Goal: Transaction & Acquisition: Purchase product/service

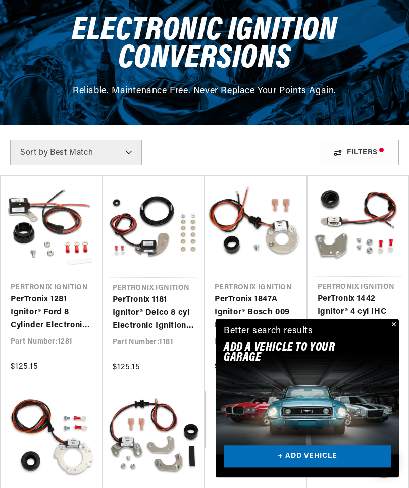
scroll to position [105, 0]
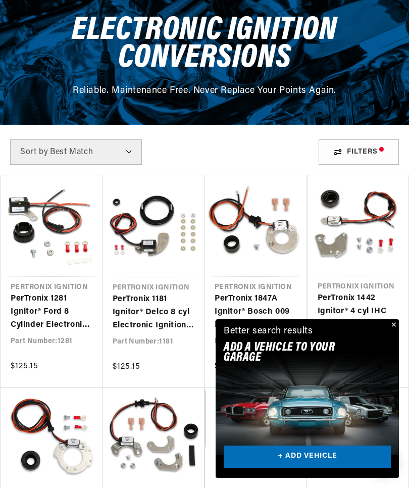
click at [124, 155] on select "Best Match Featured Name, A-Z Name, Z-A Price, Low to High Price, High to Low" at bounding box center [76, 151] width 132 height 25
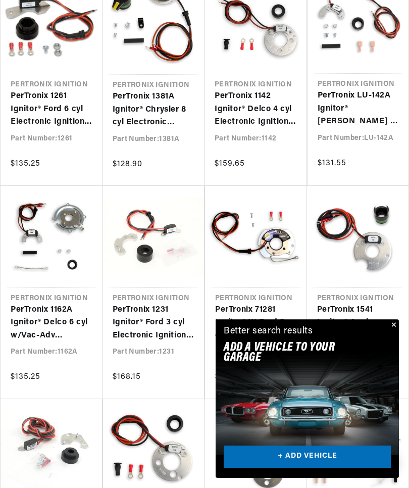
scroll to position [0, 306]
click at [47, 310] on link "PerTronix 1162A Ignitor® Delco 6 cyl w/Vac-Adv Electronic Ignition Conversion K…" at bounding box center [52, 322] width 82 height 39
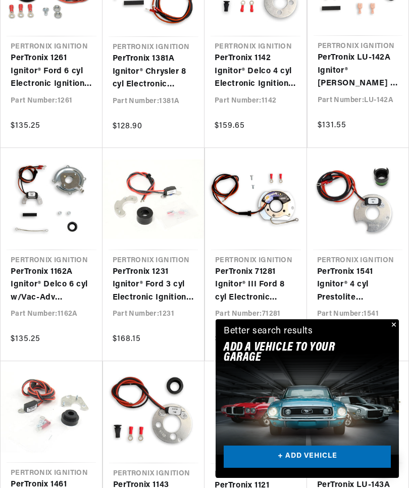
scroll to position [0, 0]
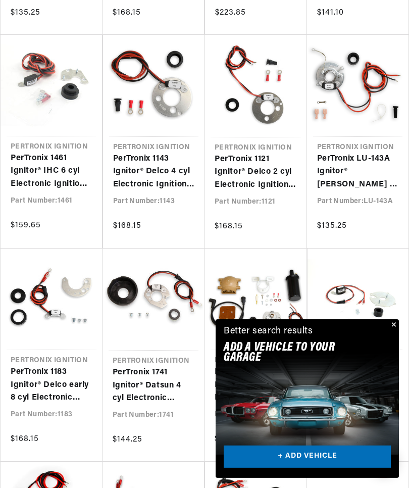
scroll to position [0, 306]
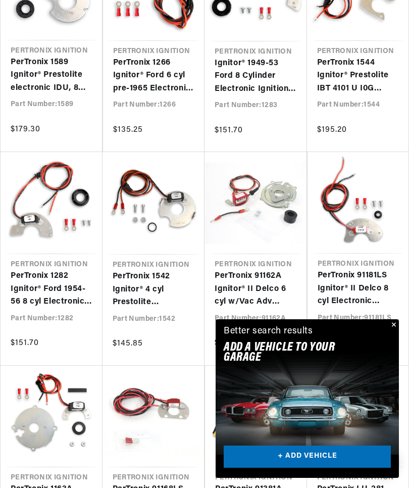
scroll to position [0, 306]
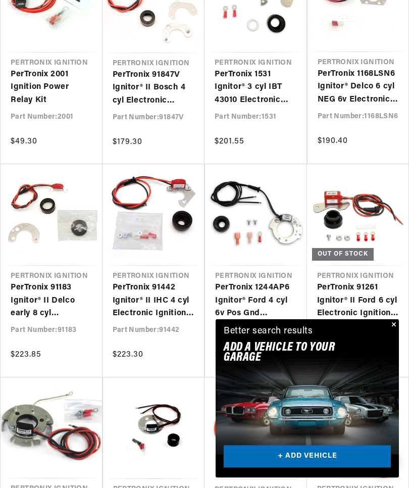
scroll to position [0, 306]
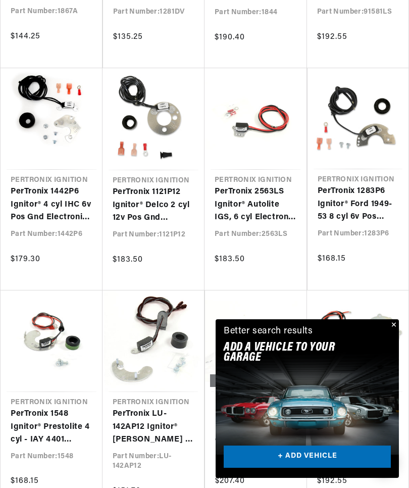
scroll to position [0, 306]
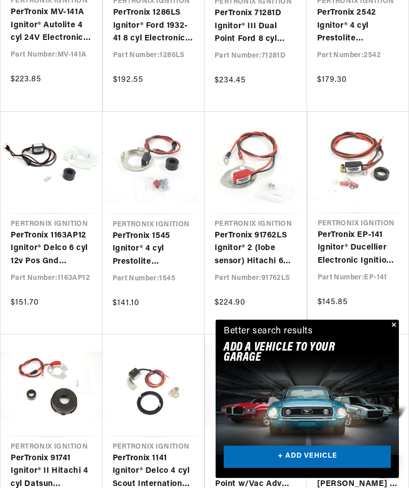
click at [392, 331] on button "Close" at bounding box center [393, 325] width 12 height 12
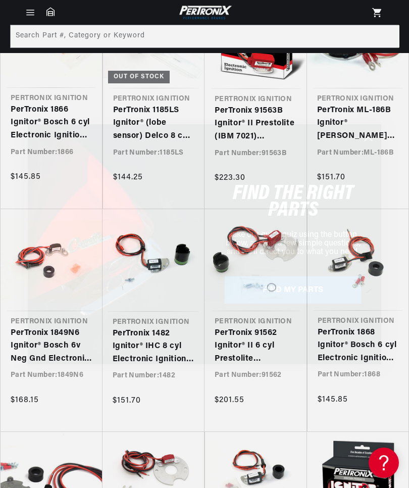
click at [375, 139] on circle "Close dialog" at bounding box center [368, 136] width 17 height 17
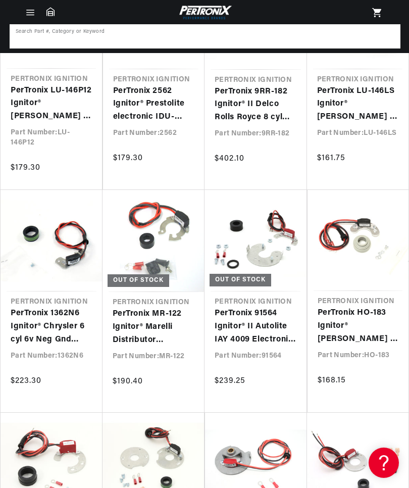
click at [36, 33] on input at bounding box center [205, 36] width 389 height 22
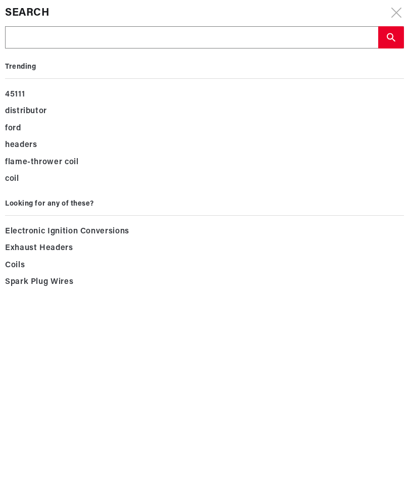
type input "1"
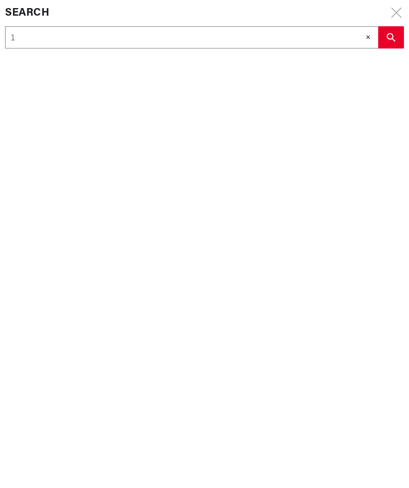
type input "11"
type input "116"
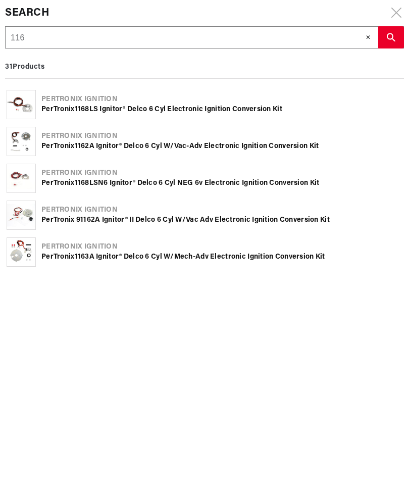
type input "1162"
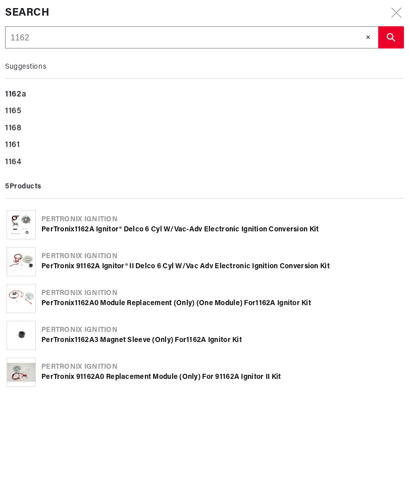
scroll to position [0, 306]
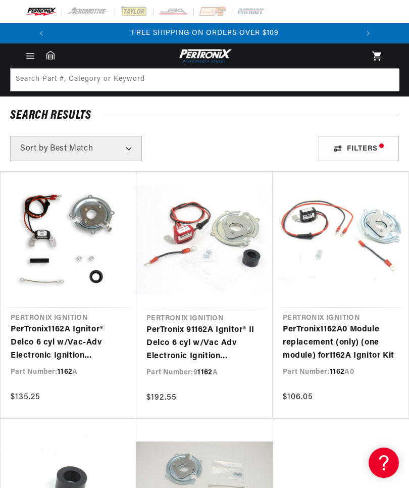
click at [25, 59] on icon "Menu" at bounding box center [30, 56] width 10 height 10
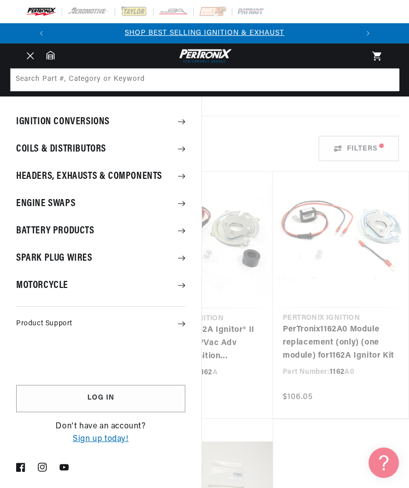
click at [182, 125] on icon at bounding box center [182, 122] width 8 height 8
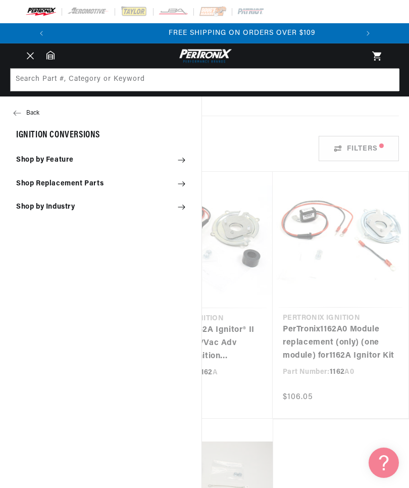
scroll to position [0, 306]
click at [91, 192] on summary "Shop Replacement Parts" at bounding box center [100, 184] width 201 height 22
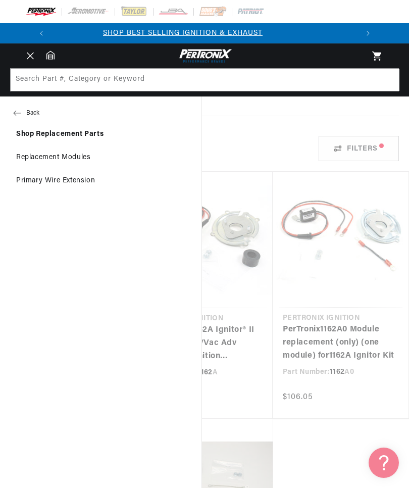
scroll to position [0, 0]
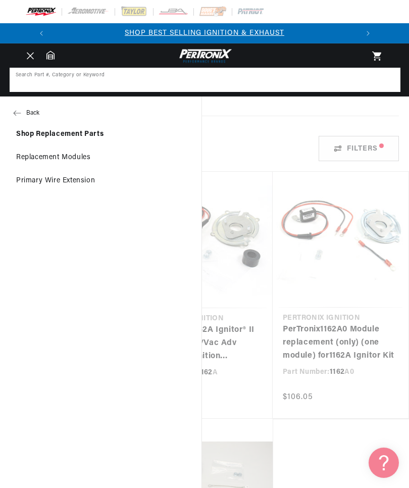
click at [30, 82] on input at bounding box center [205, 80] width 389 height 22
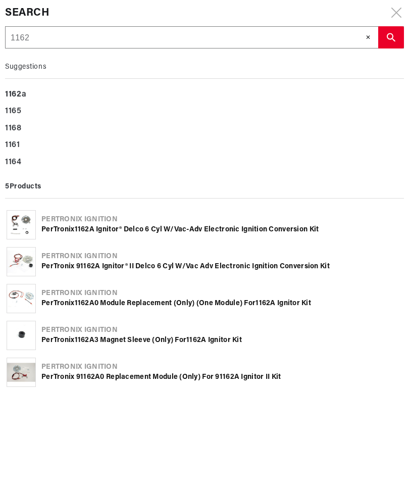
type input "116"
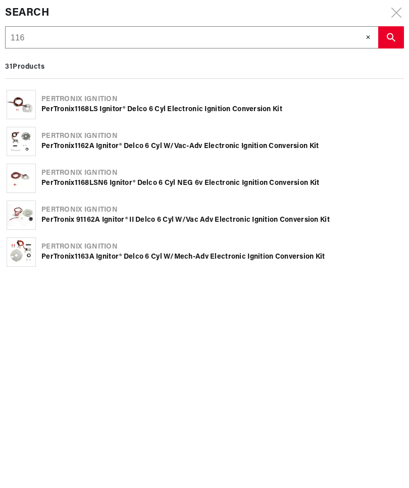
type input "1164"
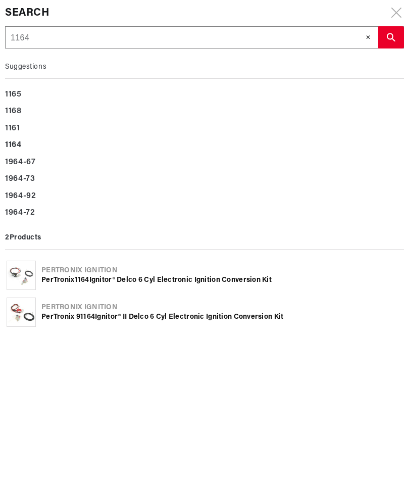
scroll to position [0, 306]
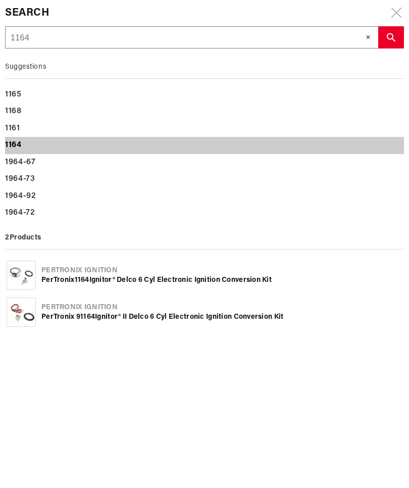
click at [17, 145] on b "1164" at bounding box center [13, 145] width 17 height 8
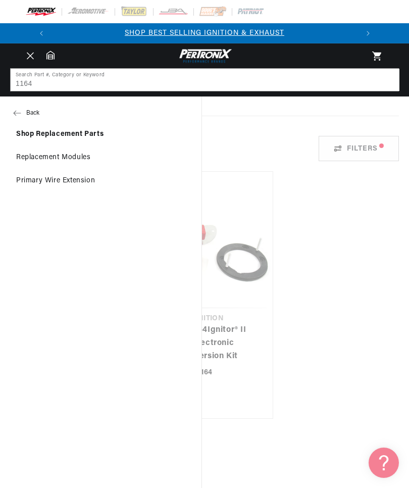
click at [41, 62] on summary "Menu" at bounding box center [30, 55] width 22 height 11
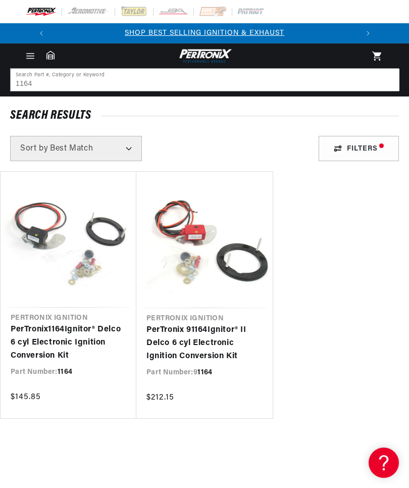
click at [45, 323] on link "PerTronix 1164 Ignitor® Delco 6 cyl Electronic Ignition Conversion Kit" at bounding box center [69, 342] width 116 height 39
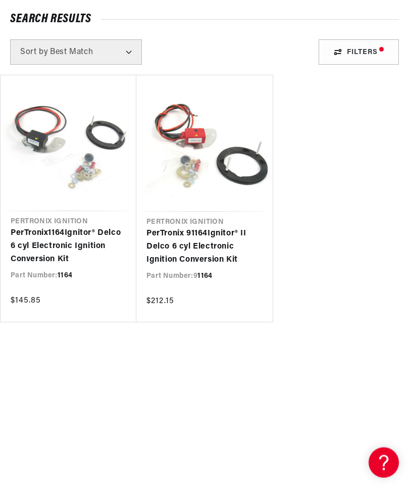
scroll to position [96, 0]
click at [37, 227] on link "PerTronix 1164 Ignitor® Delco 6 cyl Electronic Ignition Conversion Kit" at bounding box center [69, 246] width 116 height 39
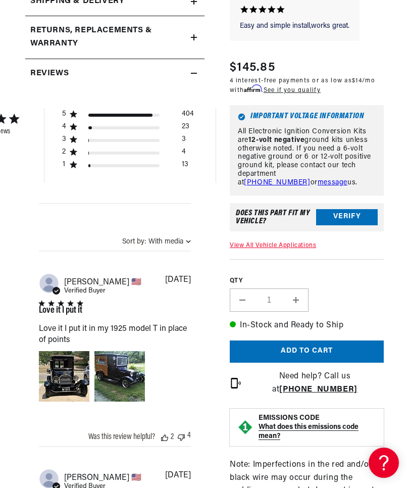
click at [290, 363] on button "Add to cart" at bounding box center [307, 351] width 154 height 23
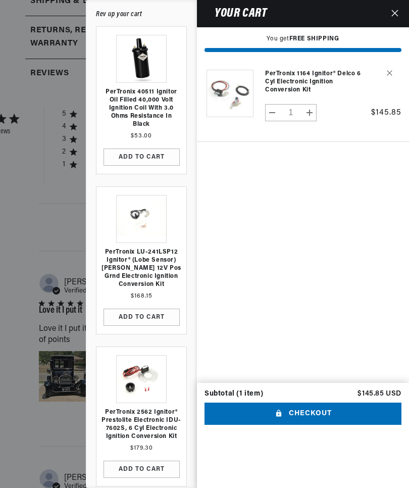
scroll to position [0, 306]
click at [135, 59] on link "Your cart" at bounding box center [141, 59] width 50 height 48
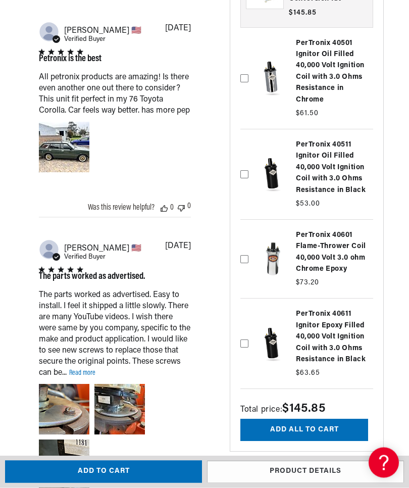
scroll to position [0, 306]
click at [244, 179] on icon at bounding box center [244, 175] width 8 height 8
click at [244, 145] on input "checkbox" at bounding box center [244, 141] width 8 height 8
checkbox input "true"
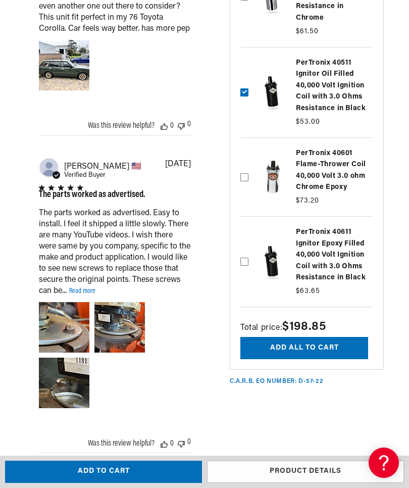
scroll to position [0, 31]
click at [342, 360] on button "Add all to cart" at bounding box center [304, 348] width 128 height 23
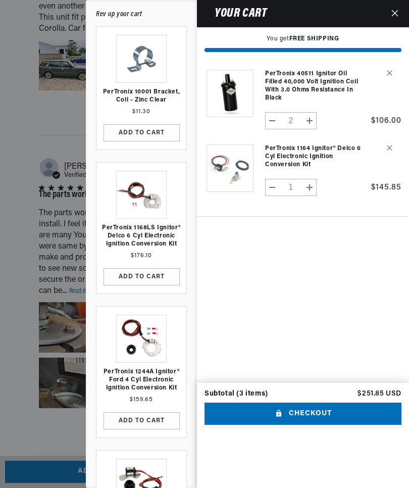
scroll to position [0, 306]
click at [272, 119] on button "Decrease quantity for PerTronix 40511 Ignitor Oil Filled 40,000 Volt Ignition C…" at bounding box center [273, 120] width 14 height 17
type input "1"
click at [5, 226] on div at bounding box center [204, 244] width 409 height 488
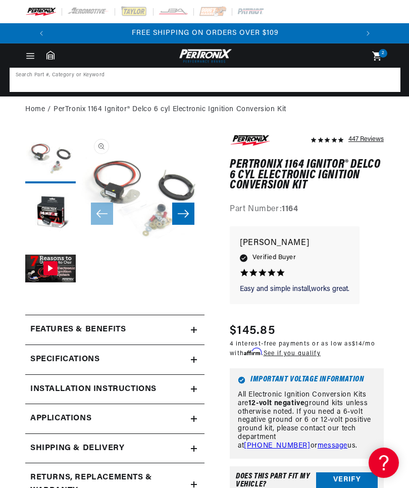
click at [31, 82] on input at bounding box center [205, 80] width 389 height 22
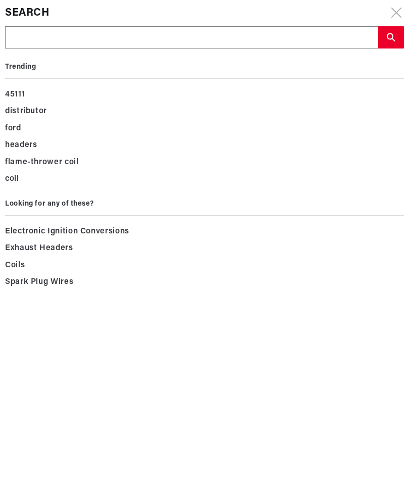
type input "D"
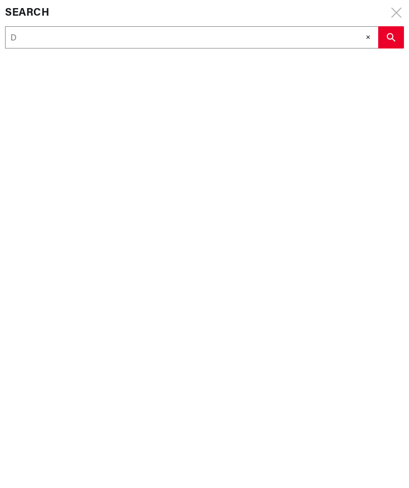
type input "Di"
type input "Dis"
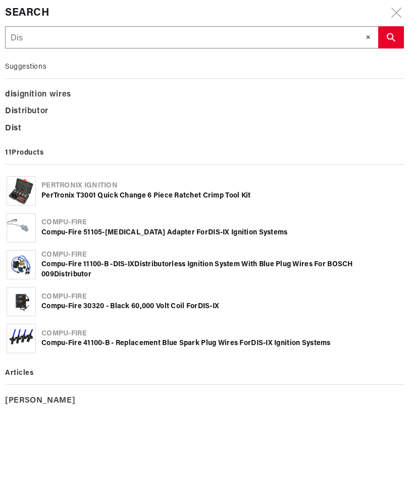
type input "Dist"
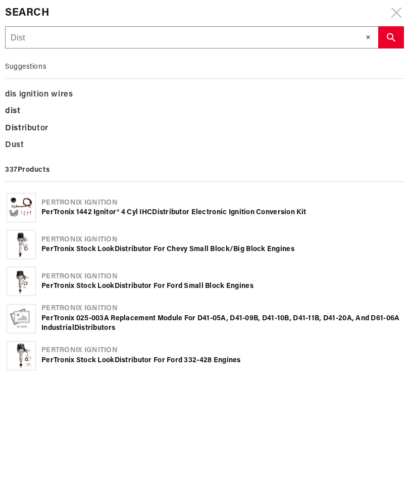
type input "Distr"
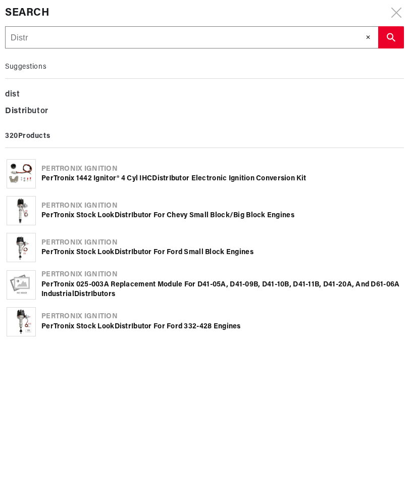
type input "Distri"
type input "Distrib"
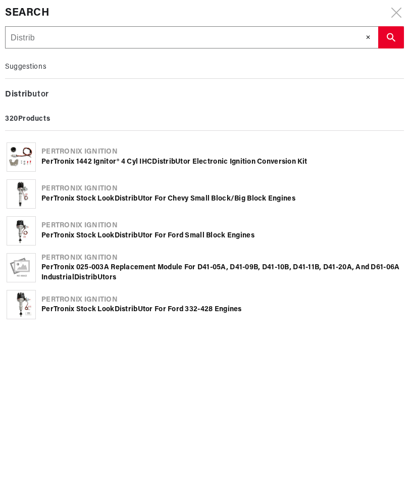
type input "Distribu"
type input "Distribut"
type input "Distributo"
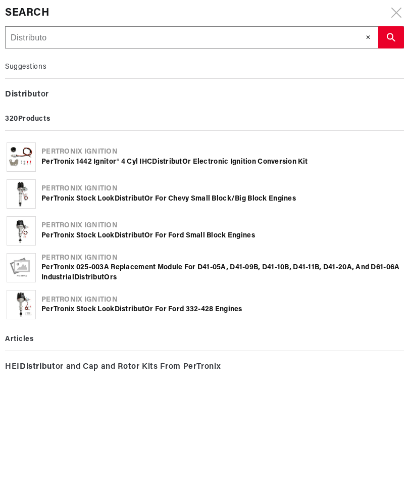
type input "Distributo"
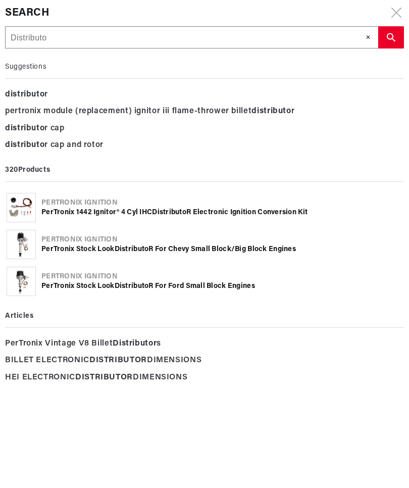
type input "Distributor"
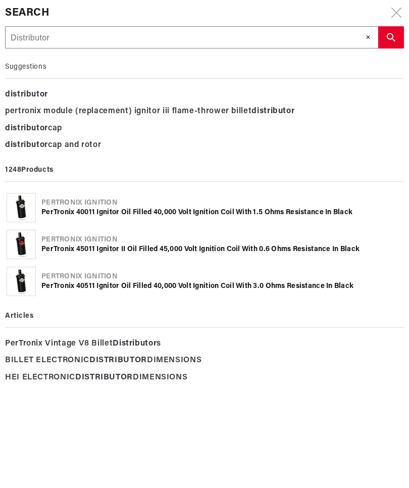
type input "Distributor"
type input "Distributor c"
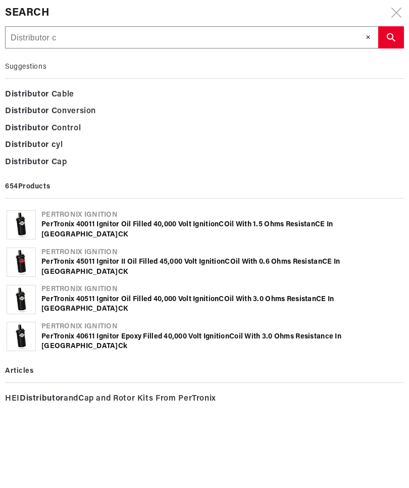
type input "Distributor ca"
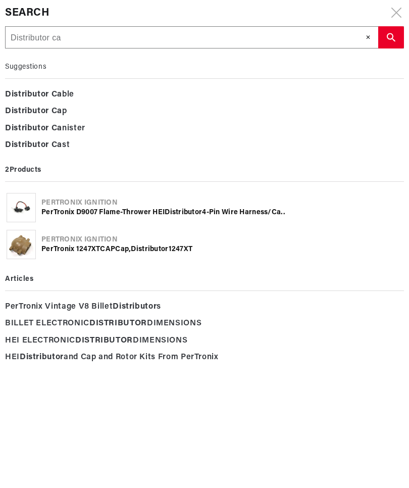
scroll to position [0, 306]
type input "Distributor cap"
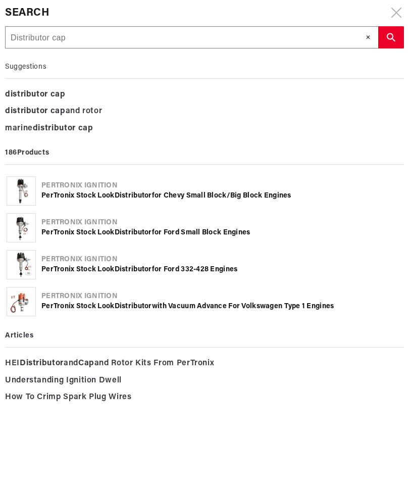
scroll to position [0, 0]
type input "Distributor cap"
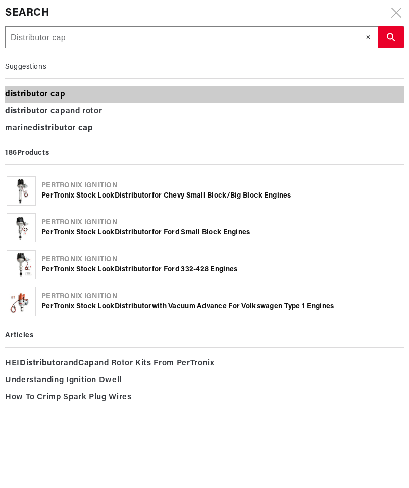
click at [25, 95] on b "distributor" at bounding box center [26, 94] width 43 height 8
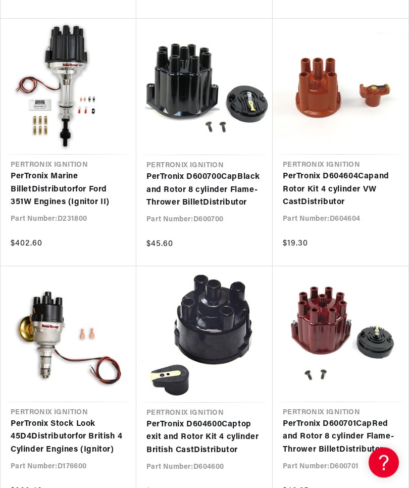
scroll to position [0, 306]
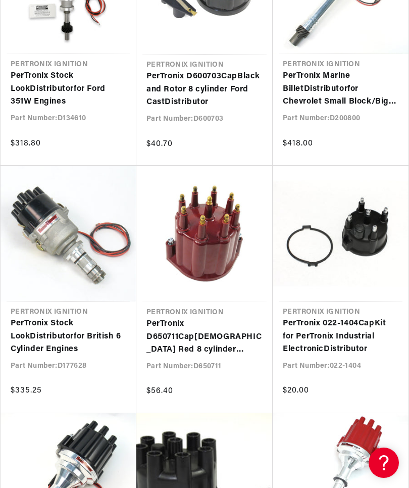
scroll to position [0, 306]
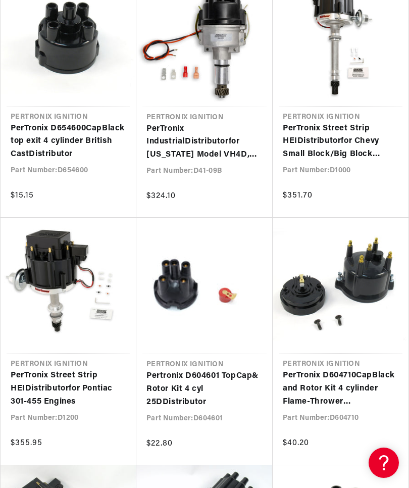
scroll to position [0, 306]
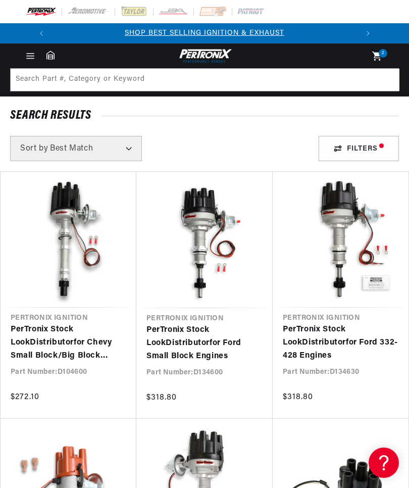
click at [386, 58] on icon at bounding box center [379, 55] width 22 height 11
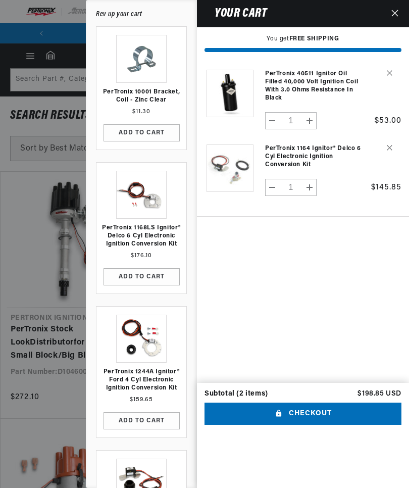
scroll to position [0, 306]
click at [394, 146] on button "Remove PerTronix 1164 Ignitor® Delco 6 cyl Electronic Ignition Conversion Kit" at bounding box center [388, 148] width 18 height 22
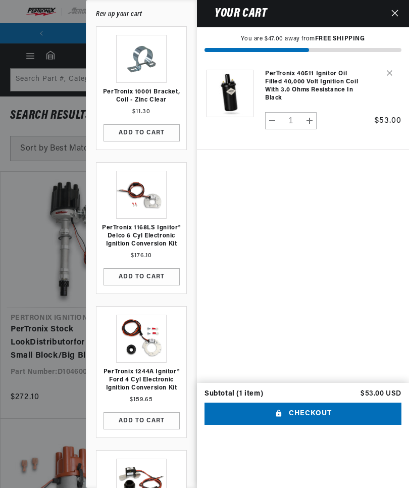
scroll to position [0, 165]
click at [6, 46] on div at bounding box center [204, 244] width 409 height 488
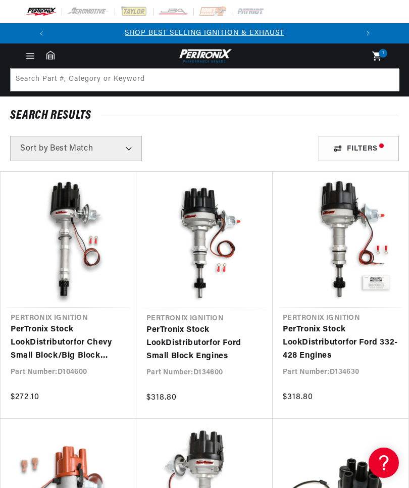
scroll to position [0, 0]
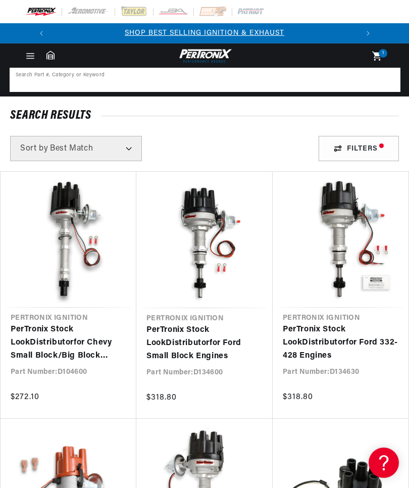
click at [27, 80] on input at bounding box center [205, 80] width 389 height 22
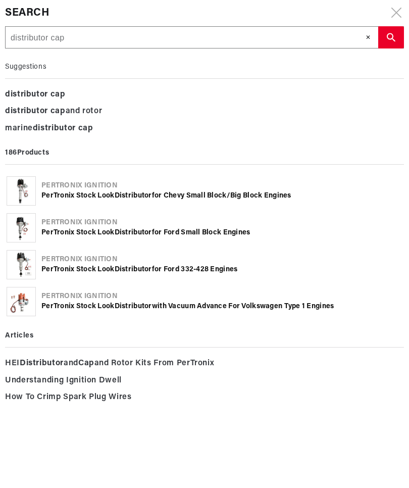
type input "distributor ca"
type input "distributor c"
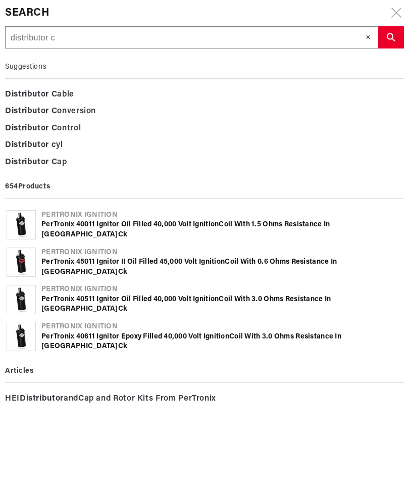
type input "distributor"
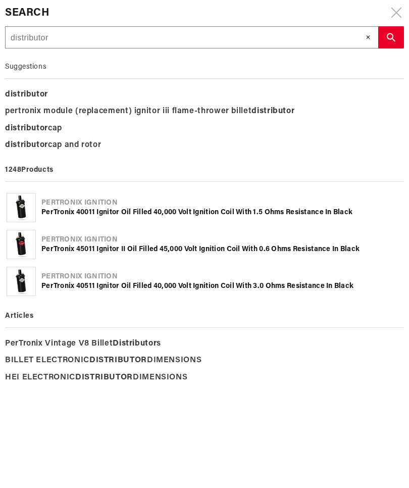
type input "distributor"
type input "distributo"
type input "distribut"
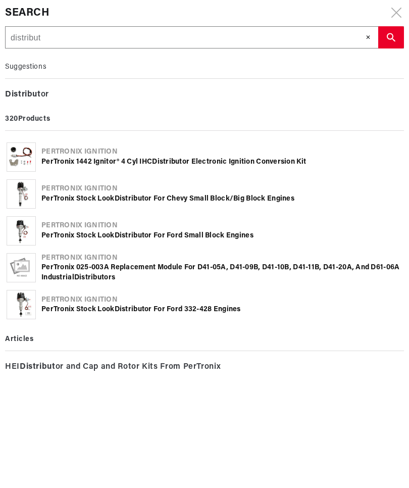
type input "distribu"
type input "distrib"
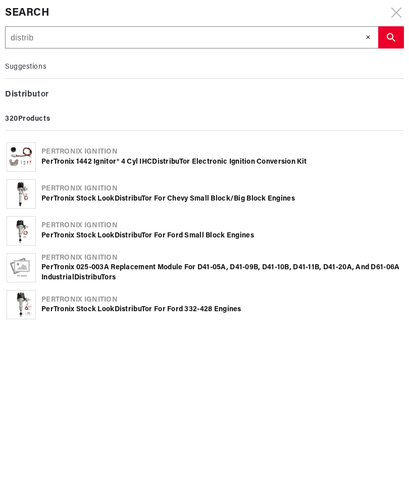
type input "distri"
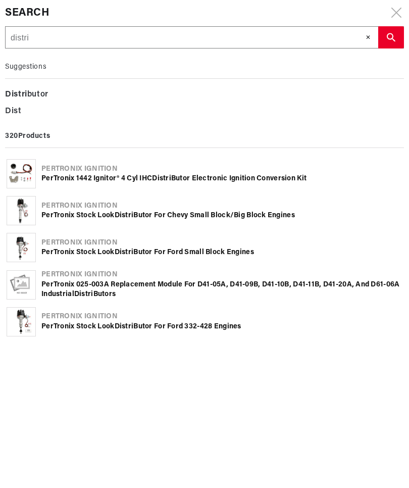
type input "distr"
type input "dist"
type input "dis"
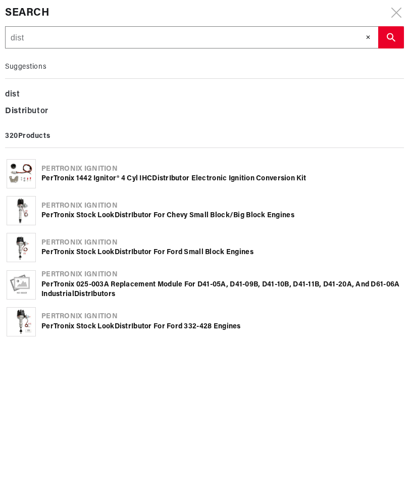
type input "dis"
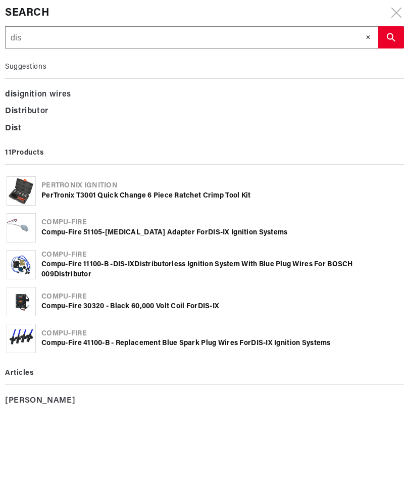
type input "di"
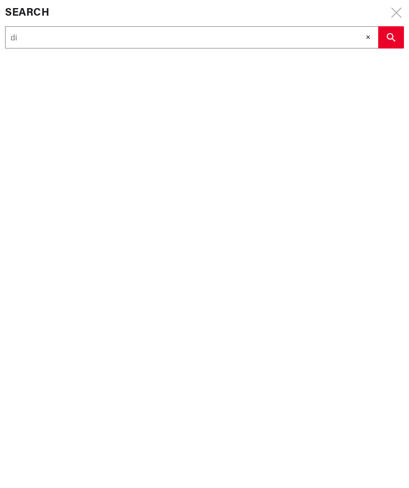
type input "d"
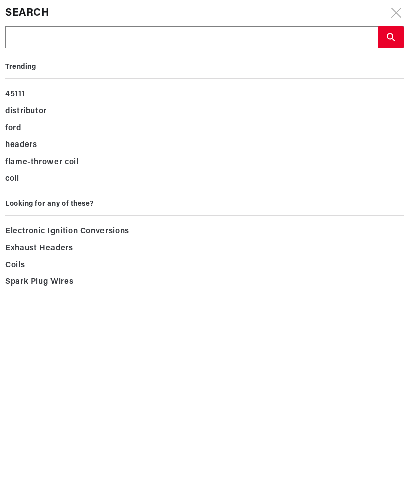
type input "1"
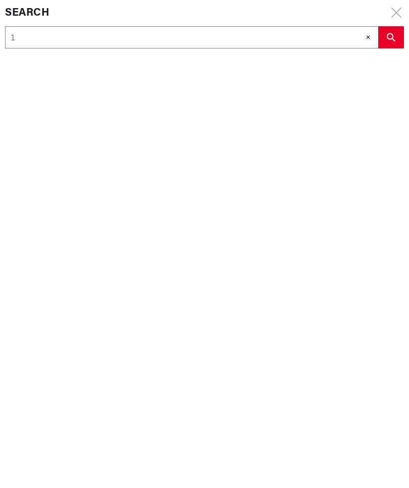
type input "11"
type input "116"
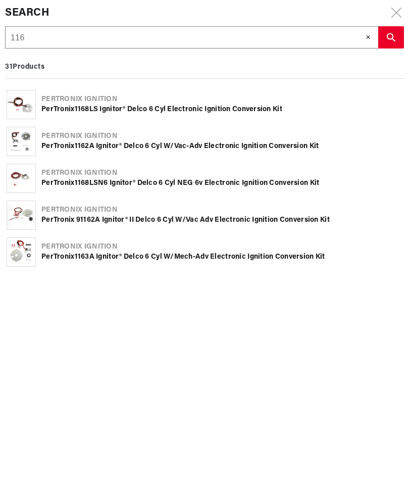
type input "1162"
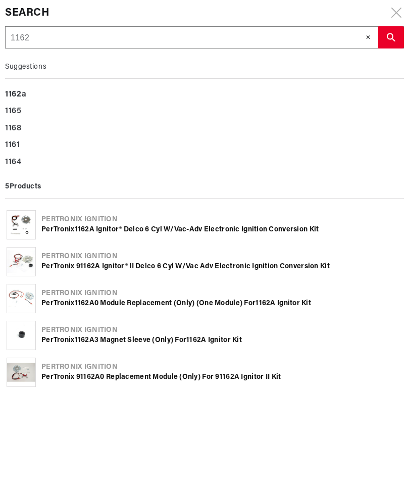
scroll to position [0, 0]
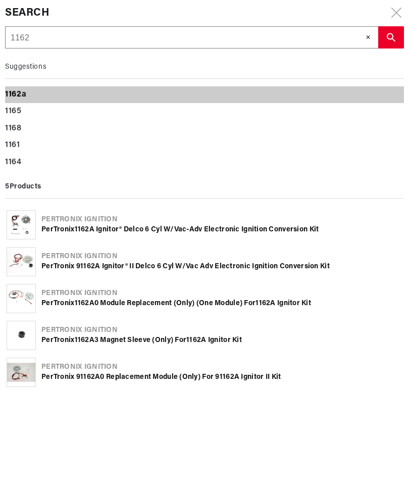
click at [18, 97] on b "1162" at bounding box center [13, 94] width 17 height 8
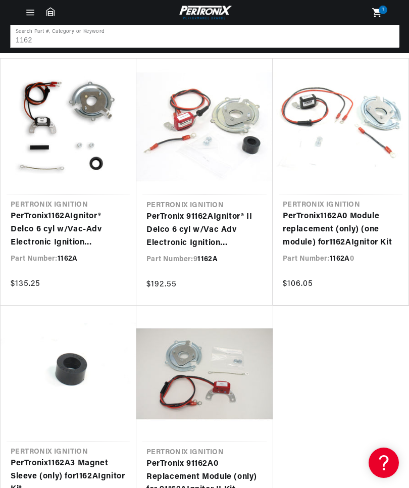
scroll to position [109, 0]
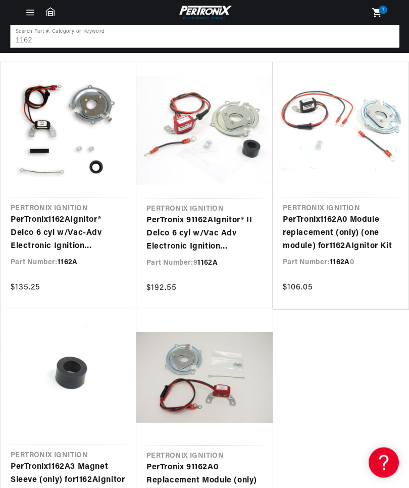
click at [47, 233] on link "PerTronix 1162A Ignitor® Delco 6 cyl w/Vac-Adv Electronic Ignition Conversion K…" at bounding box center [69, 233] width 116 height 39
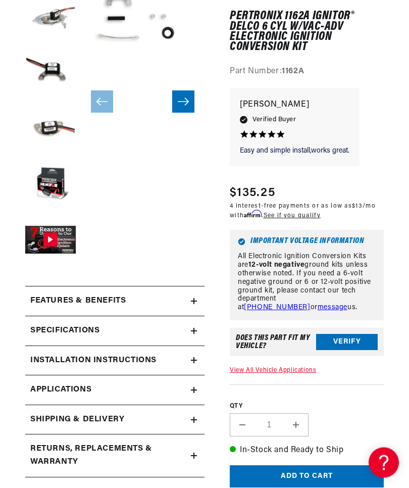
scroll to position [195, 0]
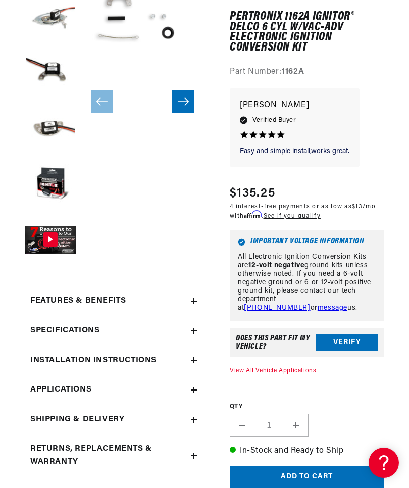
click at [342, 470] on button "Add to cart" at bounding box center [307, 477] width 154 height 23
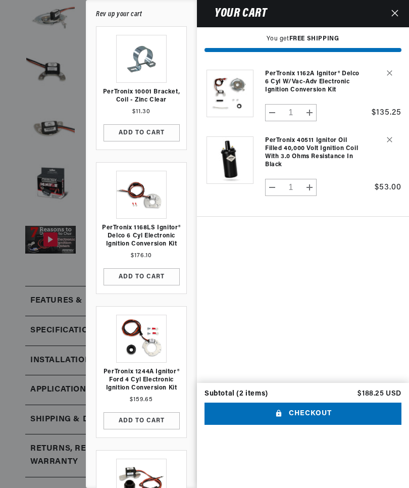
scroll to position [0, 306]
click at [8, 136] on div at bounding box center [204, 244] width 409 height 488
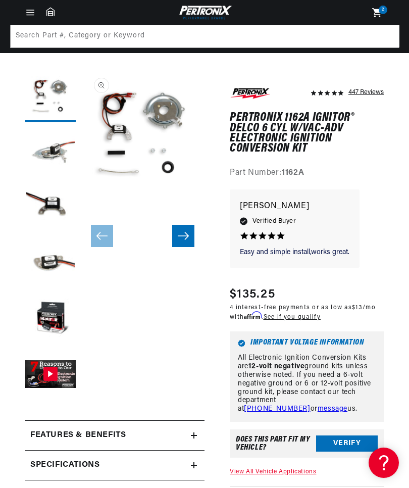
scroll to position [0, 0]
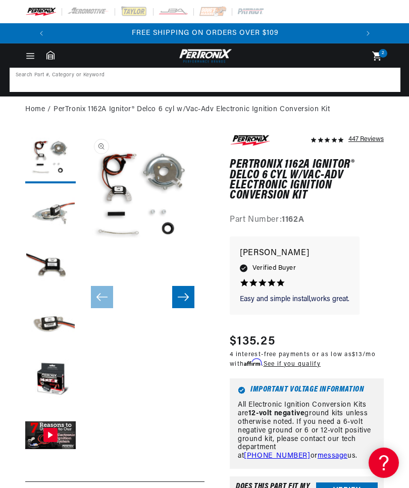
click at [31, 79] on input at bounding box center [205, 80] width 389 height 22
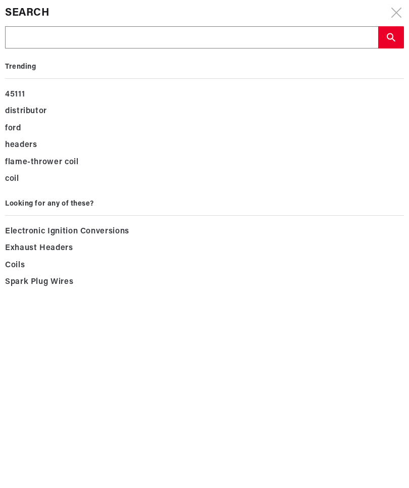
type input "D"
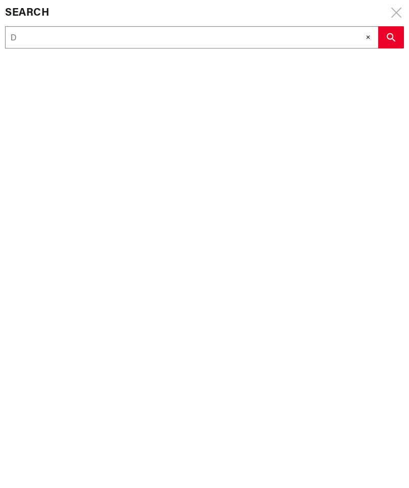
type input "Di"
type input "Dis"
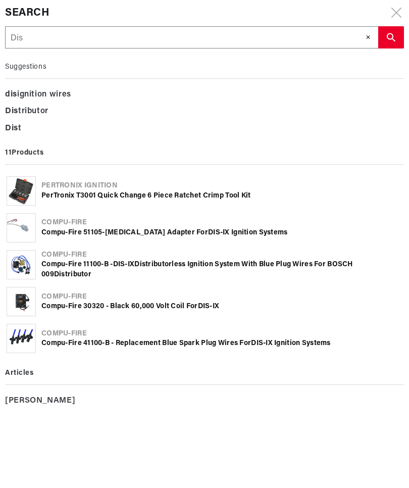
type input "Dist"
type input "Distr"
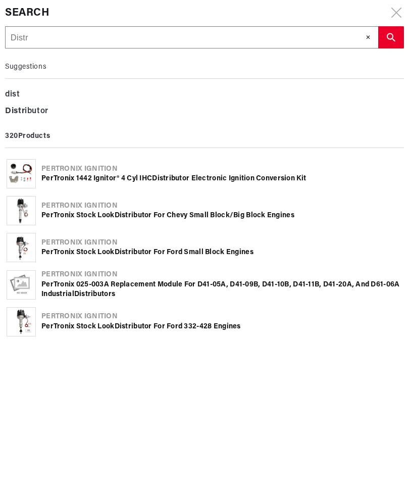
type input "Distri"
type input "Distrib"
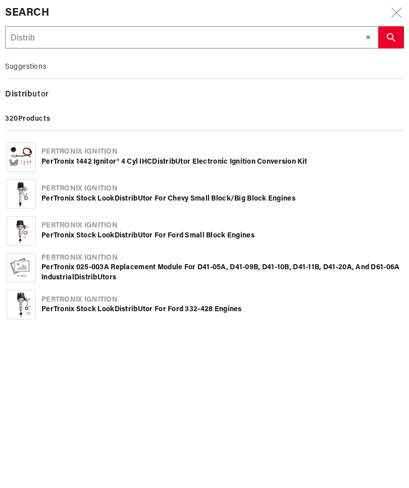
type input "Distribu"
type input "Distribut"
type input "Distributo"
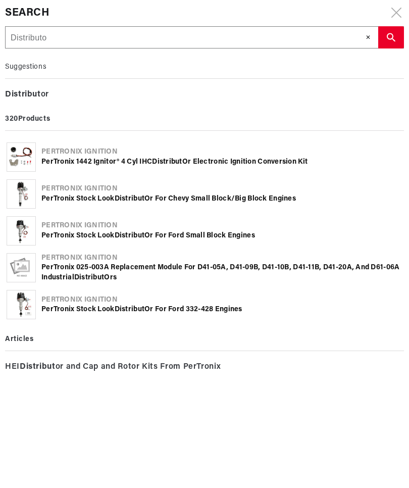
type input "Distributo"
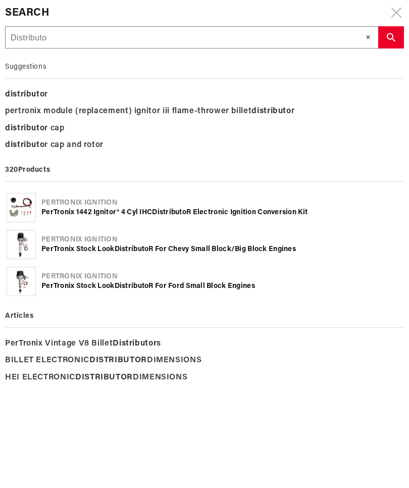
type input "Distributor"
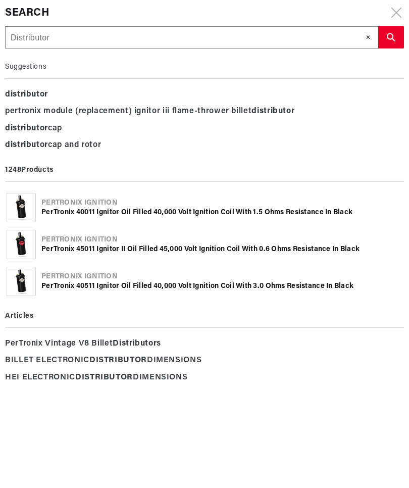
scroll to position [0, 306]
type input "Distributor"
type input "Distributor c"
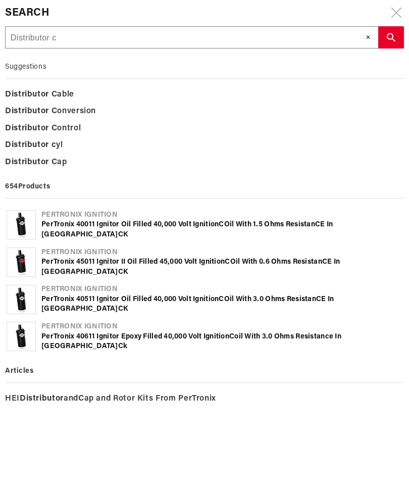
type input "Distributor ca"
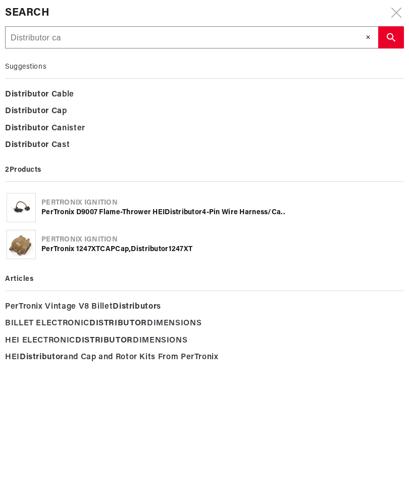
type input "Distributor cap"
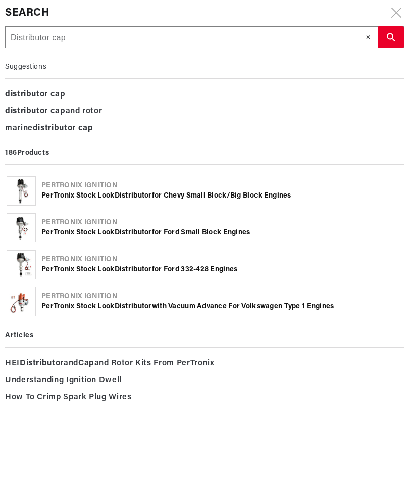
scroll to position [0, 0]
type input "Distributor cap"
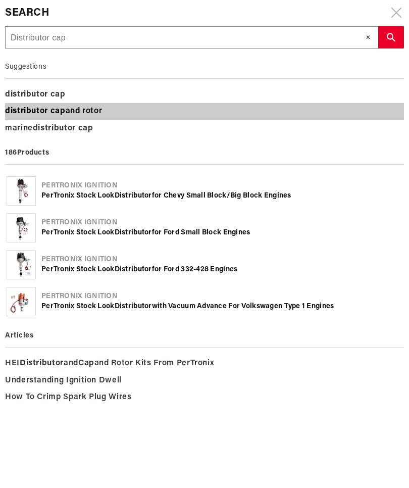
click at [25, 115] on b "distributor" at bounding box center [26, 111] width 43 height 8
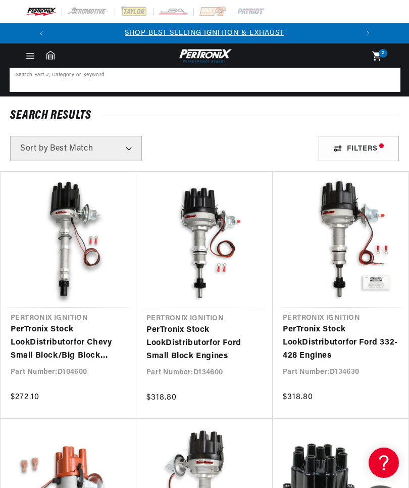
click at [20, 74] on input at bounding box center [205, 80] width 389 height 22
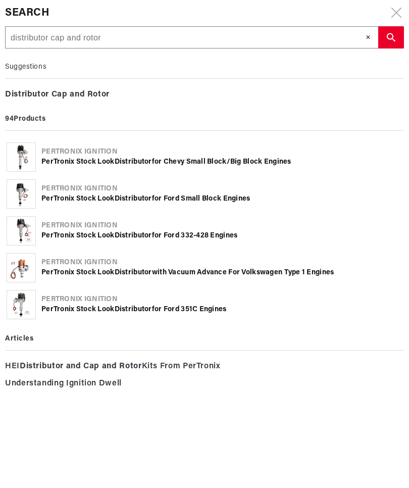
scroll to position [0, 306]
type input "distributor cap and rotor"
type input "distributor cap and rotor 6"
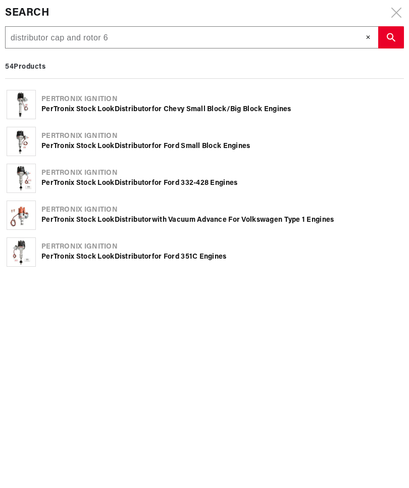
type input "distributor cap and rotor 6"
type input "distributor cap and rotor 6 c"
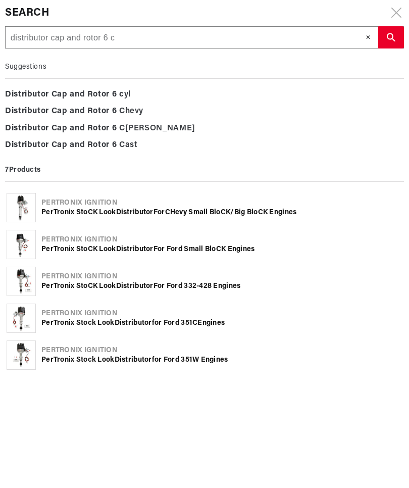
scroll to position [0, 0]
type input "distributor cap and rotor 6 cy"
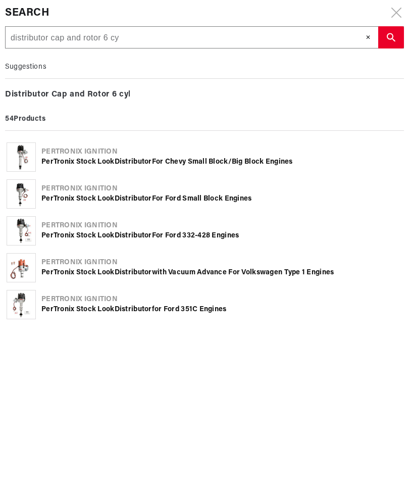
type input "distributor cap and rotor 6 cyl"
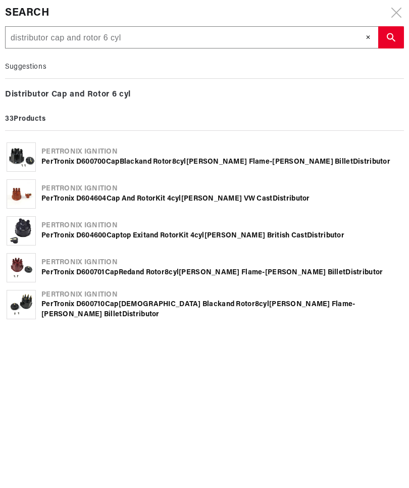
type input "distributor cap and rotor 6 cyli"
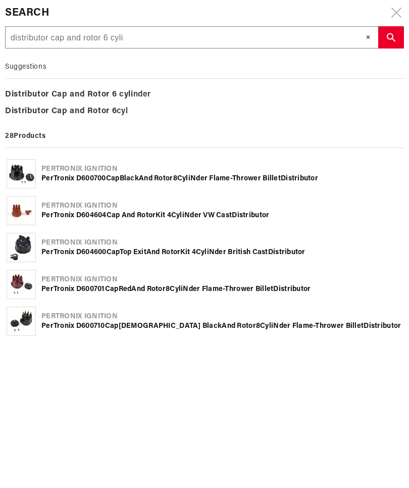
type input "distributor cap and rotor 6 cylin"
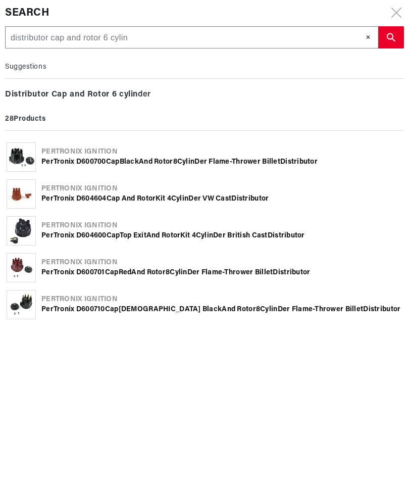
type input "distributor cap and rotor 6 cylind"
type input "distributor cap and rotor 6 cylinde"
type input "distributor cap and rotor 6 cylinder"
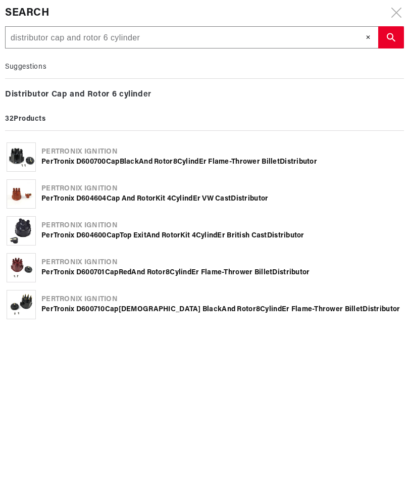
type input "distributor cap and rotor 6 cylinder"
type input "distributor cap and rotor 6 cylinder 1"
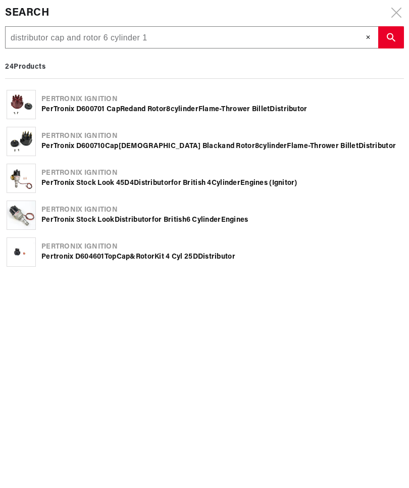
type input "distributor cap and rotor 6 cylinder 19"
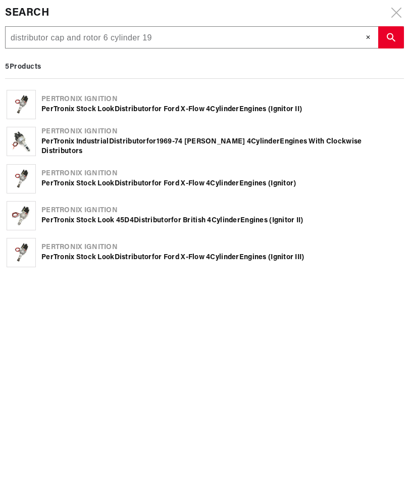
type input "distributor cap and rotor 6 cylinder 195"
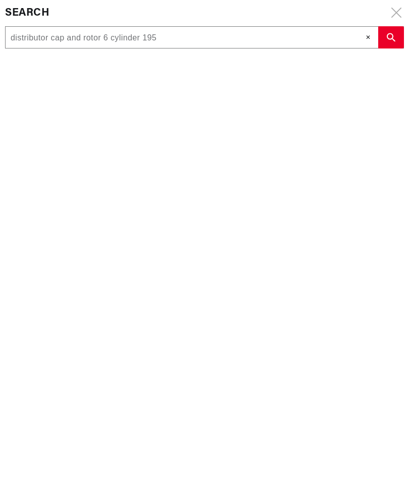
type input "distributor cap and rotor 6 cylinder 1950"
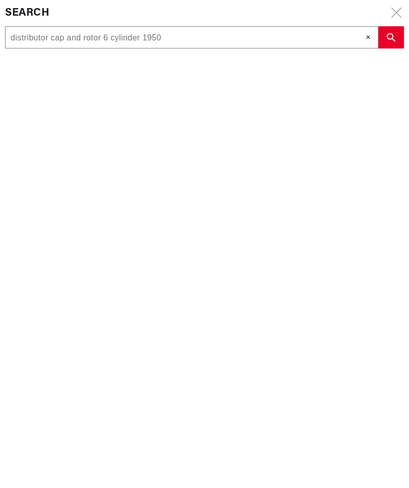
type input "distributor cap and rotor 6 cylinder 1950 M"
type input "distributor cap and rotor 6 cylinder 1950 Ma"
type input "distributor cap and rotor 6 cylinder 1950 Mac"
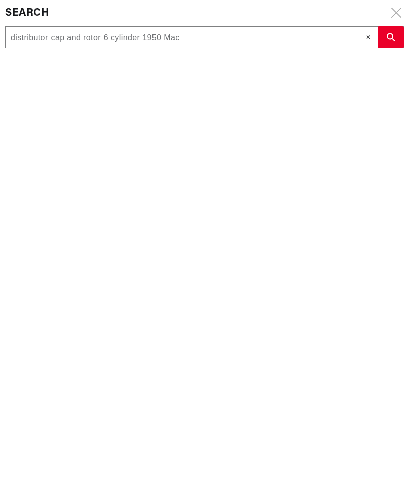
type input "distributor cap and rotor 6 cylinder 1950 Mac"
type input "distributor cap and rotor 6 cylinder 1950 [PERSON_NAME]"
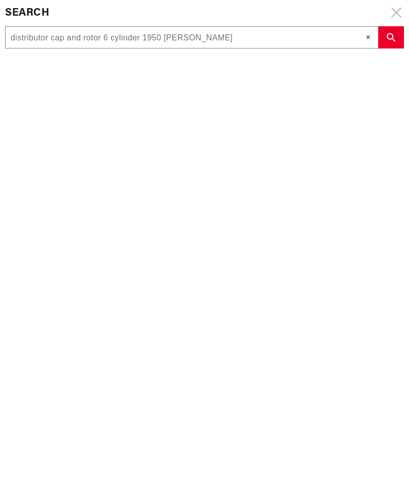
type input "distributor cap and rotor 6 cylinder 1950 [PERSON_NAME] e"
type input "distributor cap and rotor 6 cylinder 1950 [PERSON_NAME] en"
type input "distributor cap and rotor 6 cylinder 1950 [PERSON_NAME] eng"
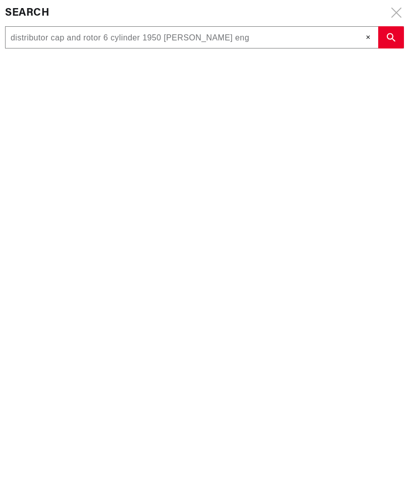
type input "distributor cap and rotor 6 cylinder 1950 [PERSON_NAME] eng"
type input "distributor cap and rotor 6 cylinder 1950 [PERSON_NAME] engi"
type input "distributor cap and rotor 6 cylinder 1950 [PERSON_NAME]"
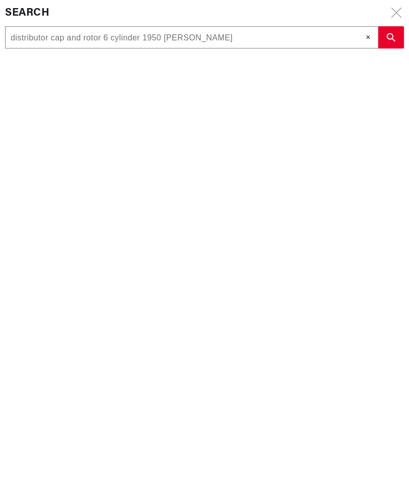
type input "distributor cap and rotor 6 cylinder 1950 [PERSON_NAME] engine"
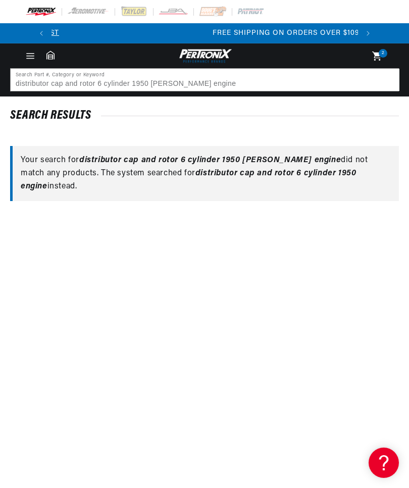
scroll to position [0, 306]
click at [280, 174] on span "distributor cap and rotor 6 cylinder 1950 engine" at bounding box center [188, 179] width 335 height 21
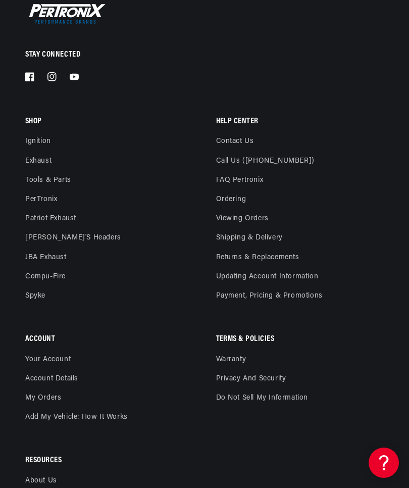
click at [393, 353] on div "Stay Connected Facebook Instagram YouTube Shop Ignition Exhaust" at bounding box center [204, 346] width 409 height 688
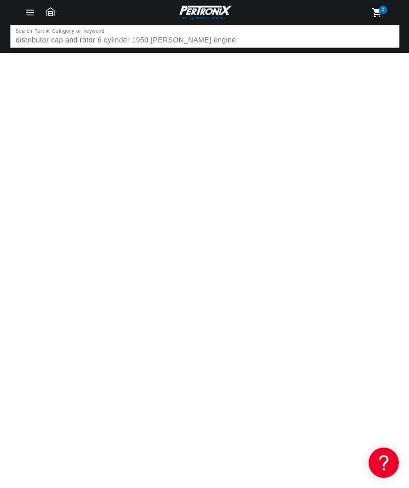
scroll to position [184, 0]
